Goal: Transaction & Acquisition: Purchase product/service

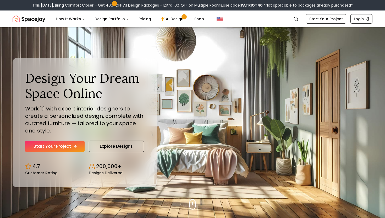
click at [64, 148] on link "Start Your Project" at bounding box center [54, 146] width 59 height 12
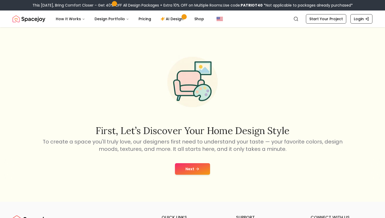
click at [187, 171] on button "Next" at bounding box center [192, 169] width 35 height 12
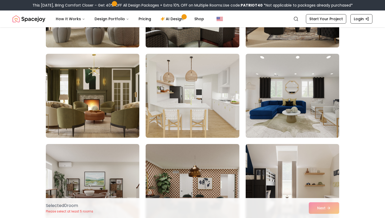
scroll to position [126, 0]
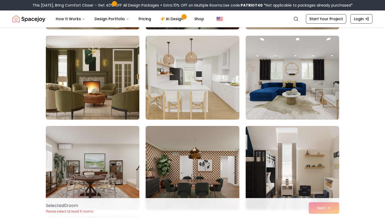
click at [105, 108] on img at bounding box center [92, 78] width 98 height 88
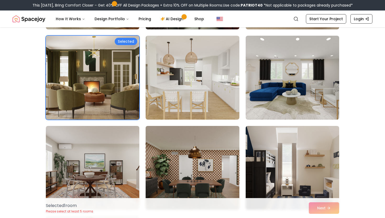
click at [212, 183] on img at bounding box center [192, 168] width 98 height 88
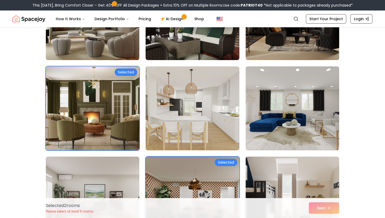
scroll to position [94, 0]
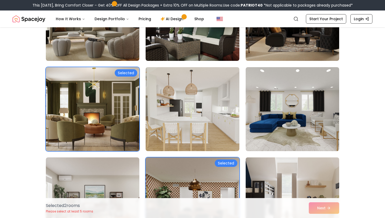
click at [305, 193] on img at bounding box center [292, 199] width 98 height 88
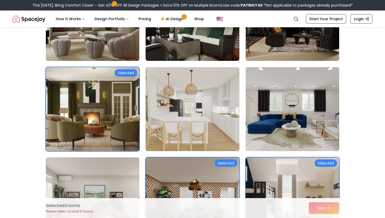
click at [264, 122] on img at bounding box center [292, 109] width 98 height 88
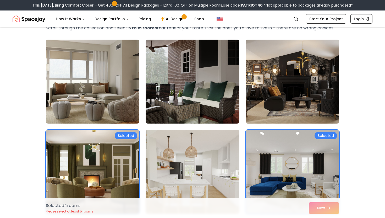
scroll to position [31, 0]
click at [264, 116] on img at bounding box center [292, 82] width 98 height 88
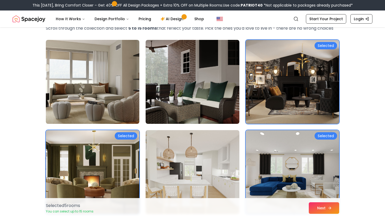
click at [321, 205] on button "Next" at bounding box center [324, 208] width 30 height 12
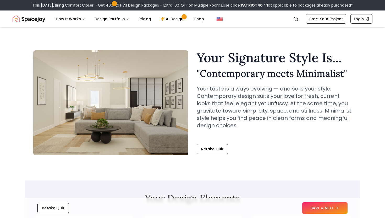
click at [292, 163] on section "Your Signature Style Is... " Contemporary meets Minimalist " Your taste is alwa…" at bounding box center [192, 99] width 335 height 136
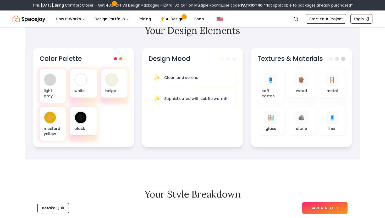
scroll to position [178, 0]
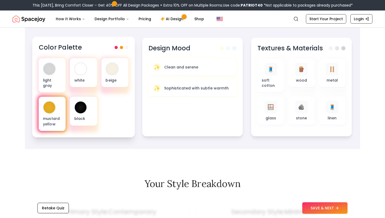
click at [53, 117] on p "mustard yellow" at bounding box center [52, 121] width 19 height 11
click at [49, 104] on div at bounding box center [49, 107] width 12 height 12
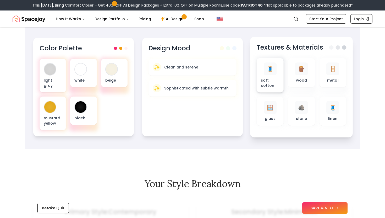
click at [281, 70] on div "🧵 soft cotton" at bounding box center [270, 75] width 27 height 34
click at [282, 70] on div "🧵 soft cotton" at bounding box center [270, 75] width 27 height 34
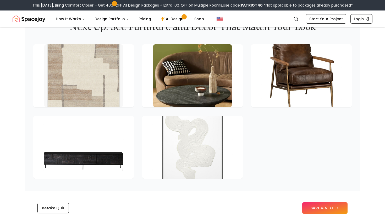
scroll to position [723, 0]
click at [43, 206] on button "Retake Quiz" at bounding box center [52, 208] width 31 height 10
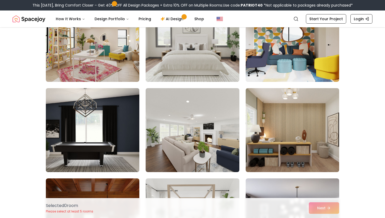
click at [65, 122] on img at bounding box center [92, 130] width 98 height 88
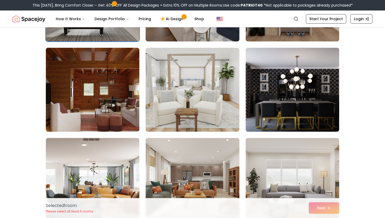
scroll to position [210, 0]
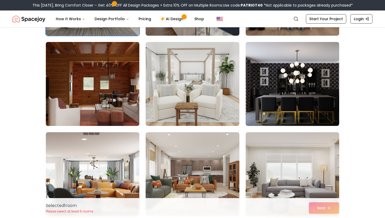
click at [90, 83] on img at bounding box center [92, 84] width 98 height 88
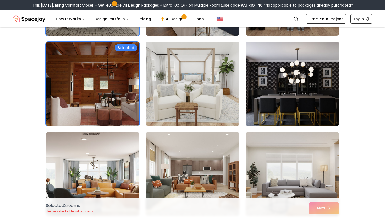
click at [289, 96] on img at bounding box center [292, 84] width 98 height 88
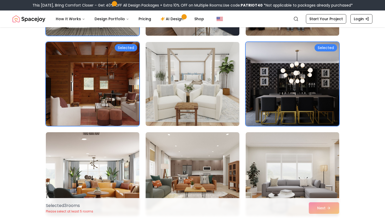
click at [349, 94] on div "Choose the Rooms That Inspire You Scroll through the collection and select 5 to…" at bounding box center [192, 158] width 385 height 664
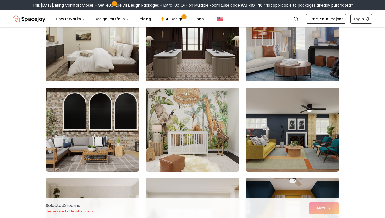
scroll to position [618, 0]
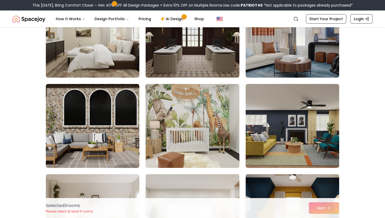
click at [183, 136] on img at bounding box center [192, 126] width 98 height 88
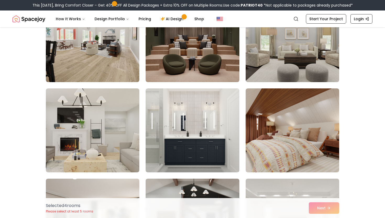
scroll to position [975, 0]
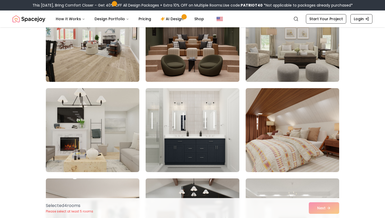
click at [170, 48] on img at bounding box center [192, 40] width 98 height 88
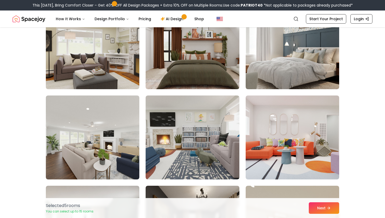
scroll to position [1509, 0]
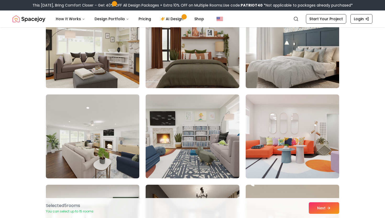
click at [177, 79] on img at bounding box center [192, 46] width 98 height 88
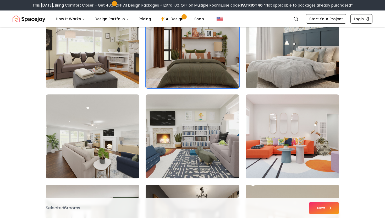
click at [318, 210] on button "Next" at bounding box center [324, 208] width 30 height 12
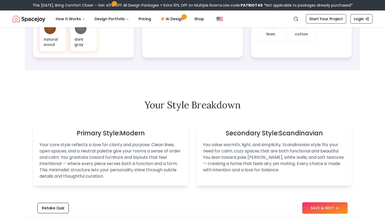
scroll to position [272, 0]
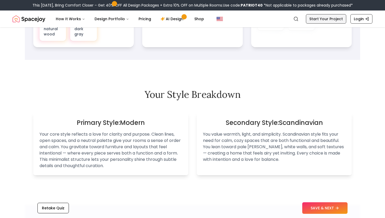
click at [333, 20] on link "Start Your Project" at bounding box center [326, 18] width 40 height 9
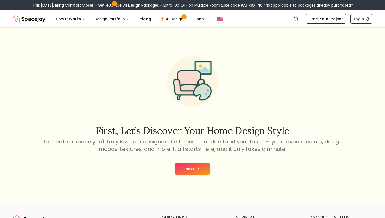
click at [385, 88] on div "First, let’s discover your home design style To create a space you'll truly lov…" at bounding box center [192, 114] width 385 height 174
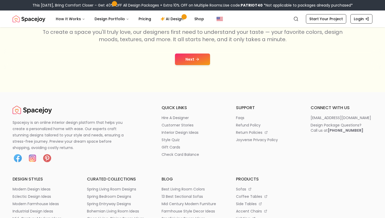
scroll to position [115, 0]
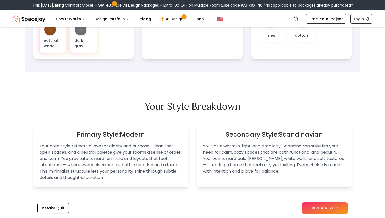
scroll to position [272, 0]
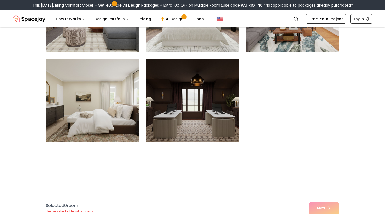
scroll to position [403, 0]
